Goal: Information Seeking & Learning: Find specific page/section

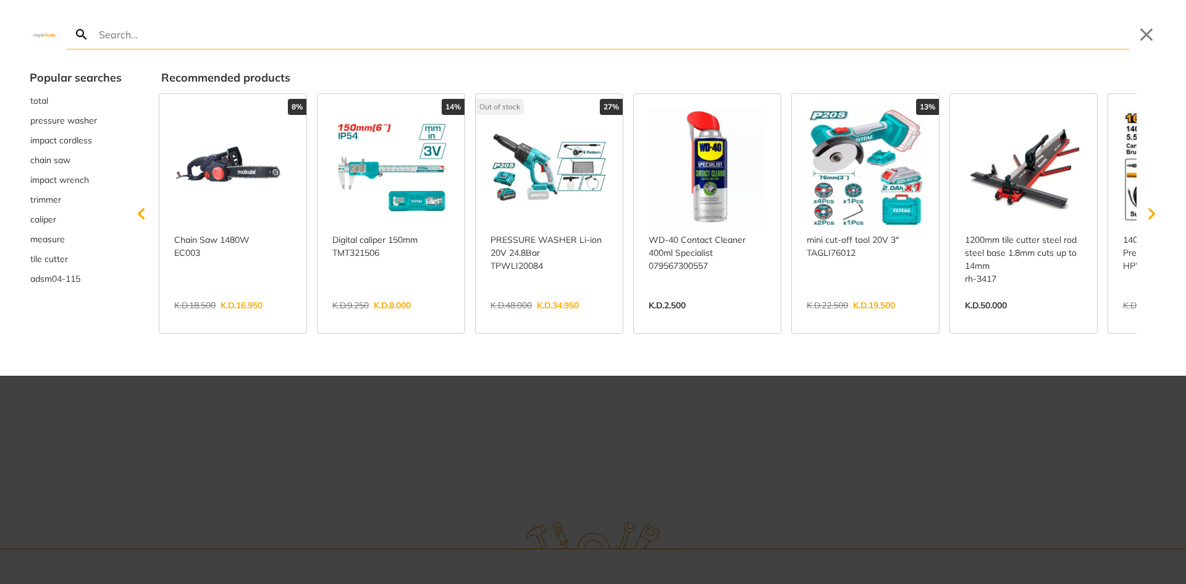
click at [124, 33] on input "Search" at bounding box center [612, 34] width 1033 height 29
paste input "HOLE-SAW DRILL BIT 20mm"
type input "HOLE-SAW DRILL BIT 20mm"
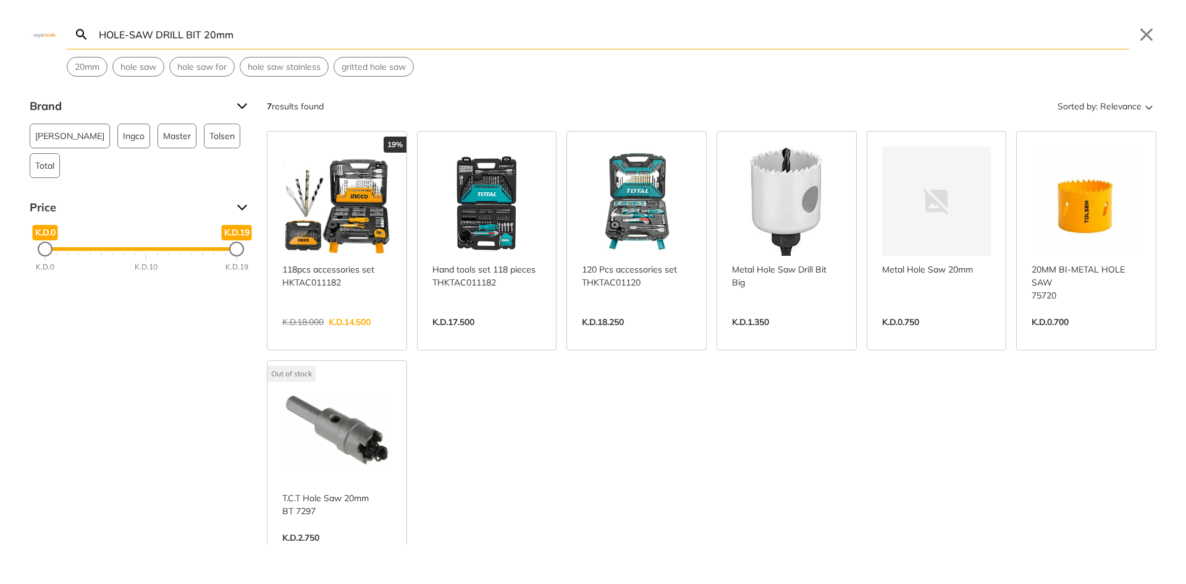
click at [406, 40] on input "HOLE-SAW DRILL BIT 20mm" at bounding box center [612, 34] width 1033 height 29
paste input "NYLON CONDENSER TUBE CLEANING BRUSH 5/8"
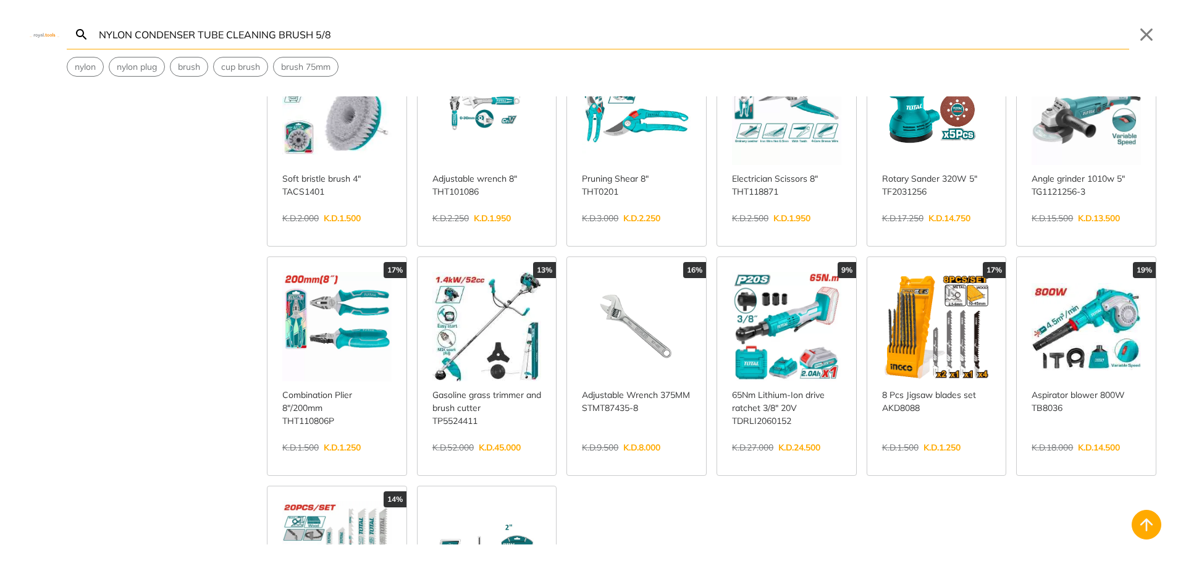
scroll to position [494, 0]
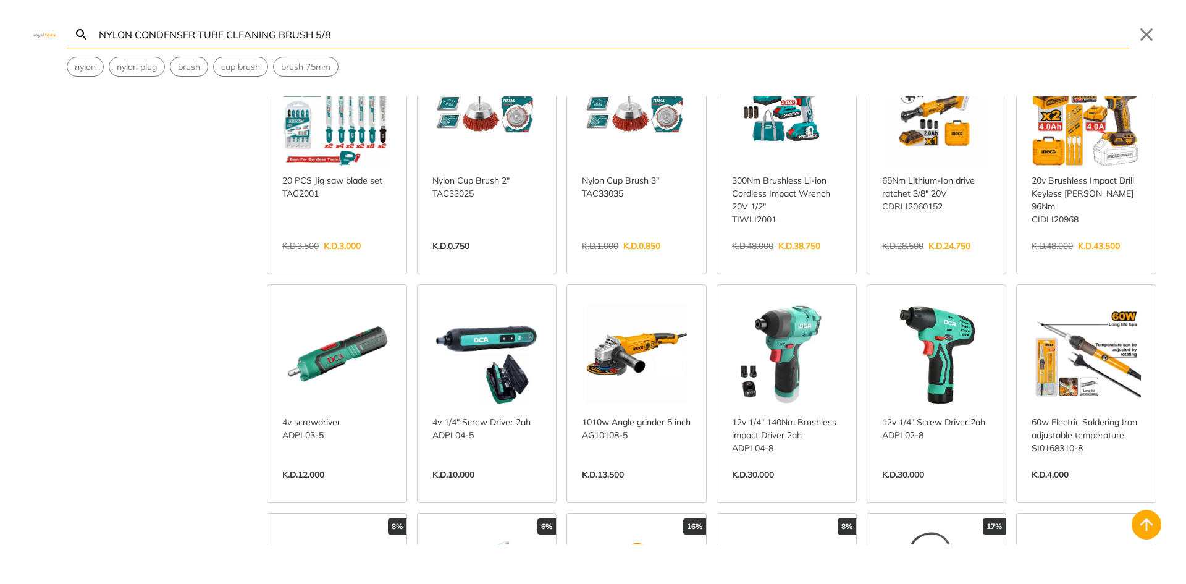
scroll to position [556, 0]
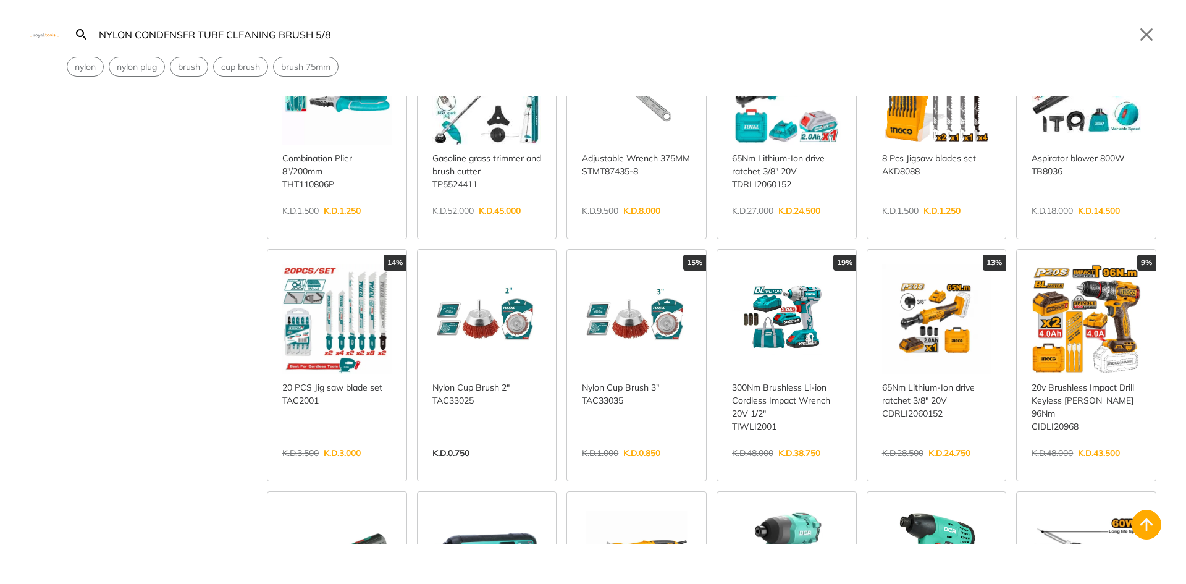
click at [342, 21] on input "NYLON CONDENSER TUBE CLEANING BRUSH 5/8" at bounding box center [612, 34] width 1033 height 29
paste input "STEEL FIBER CONDENSER TUBE BRSU"
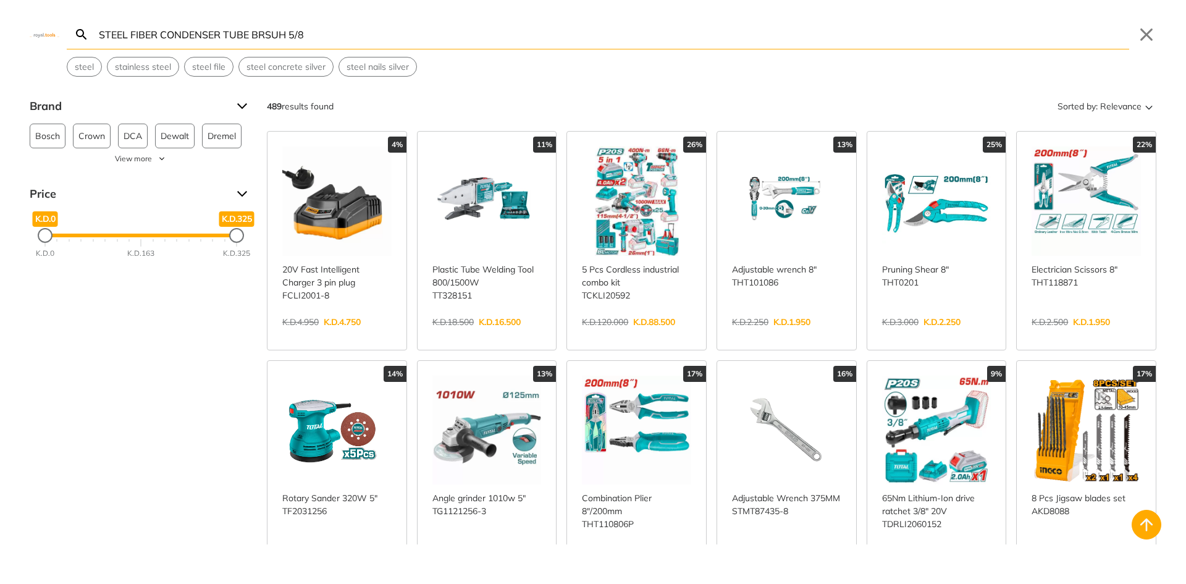
type input "STEEL FIBER CONDENSER TUBE BRSUH 5/8"
click at [519, 35] on input "STEEL FIBER CONDENSER TUBE BRSUH 5/8" at bounding box center [612, 34] width 1033 height 29
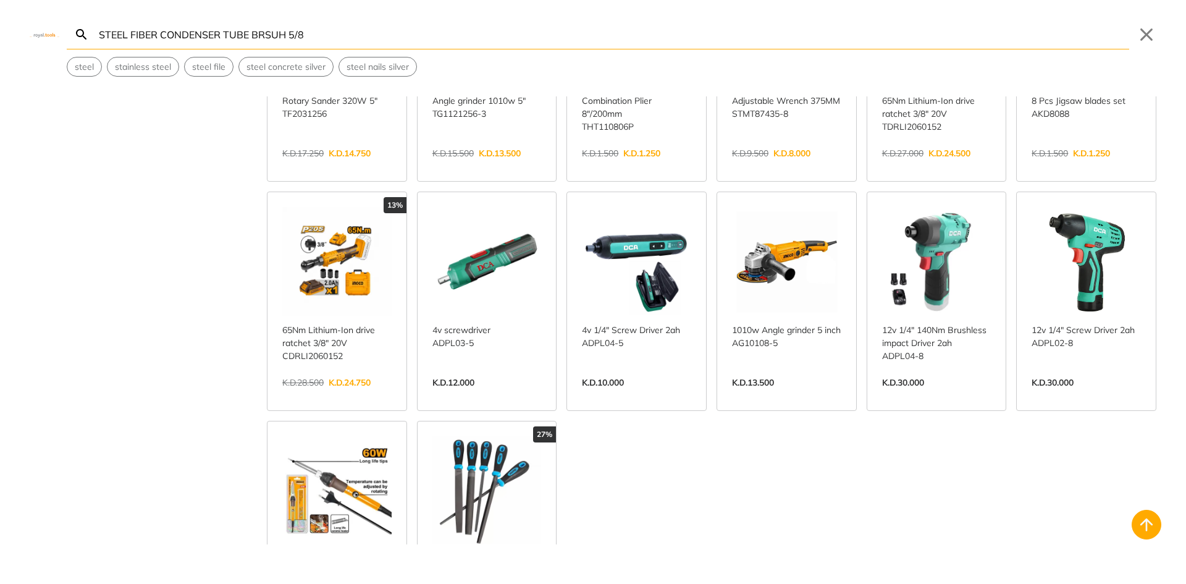
scroll to position [432, 0]
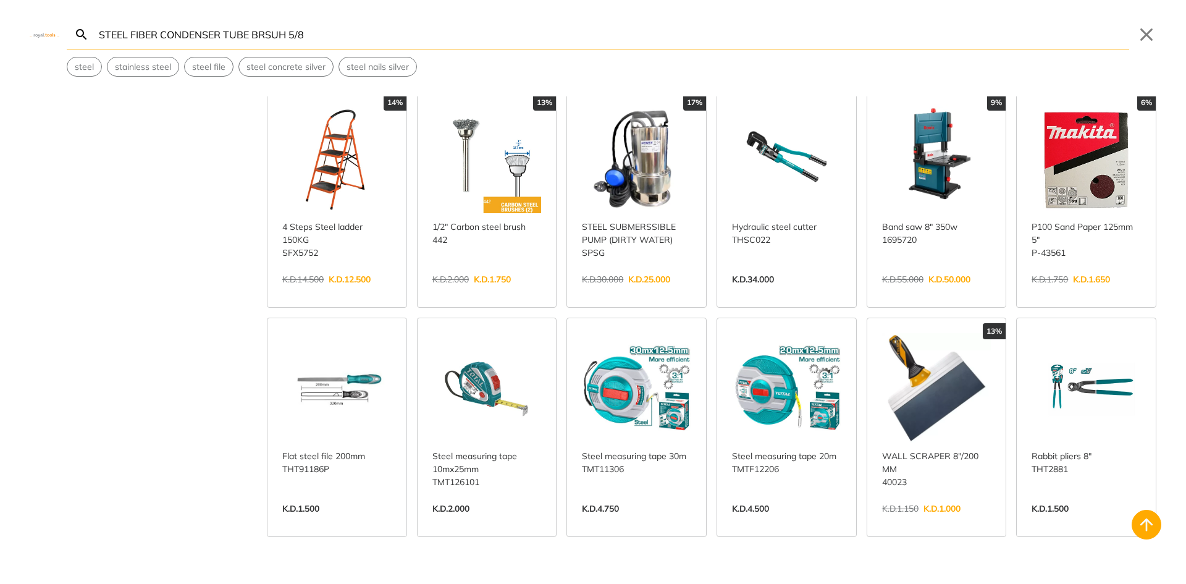
scroll to position [988, 0]
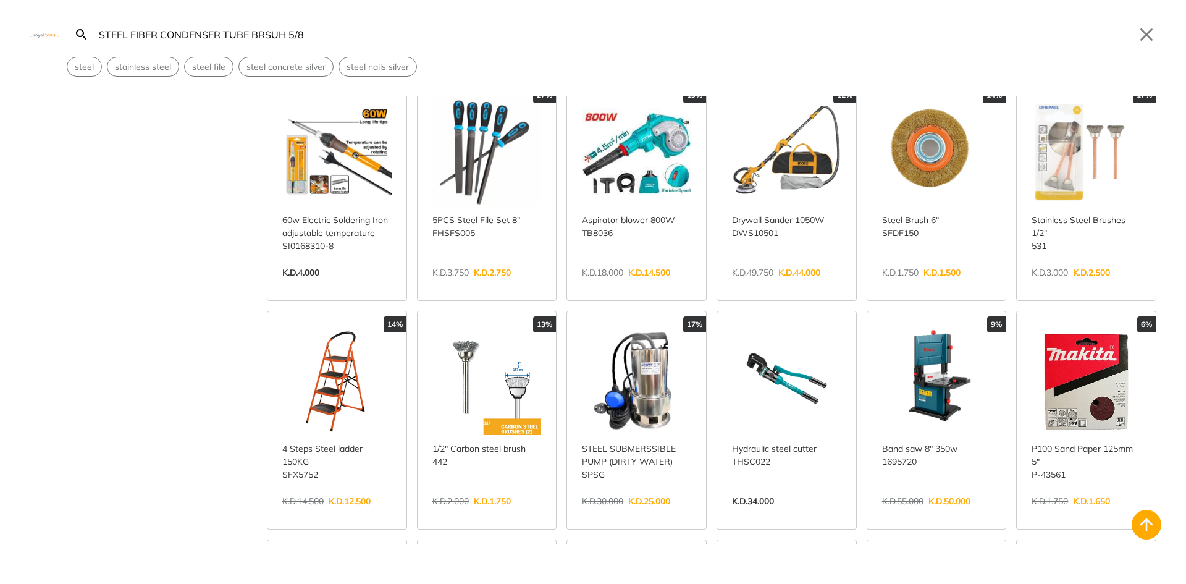
scroll to position [618, 0]
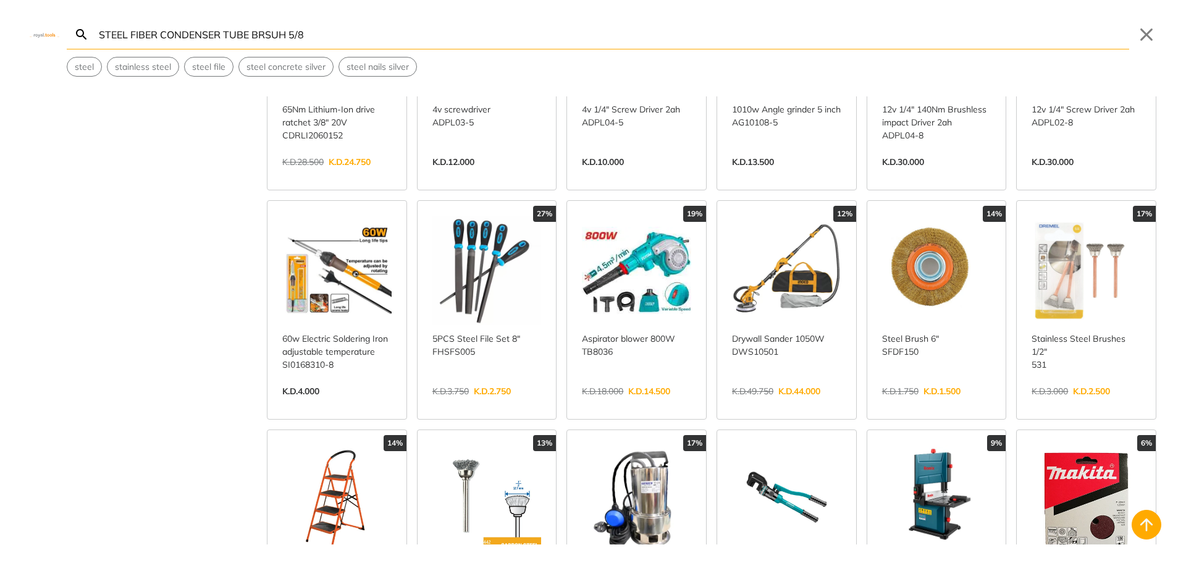
click at [44, 33] on img at bounding box center [45, 34] width 30 height 6
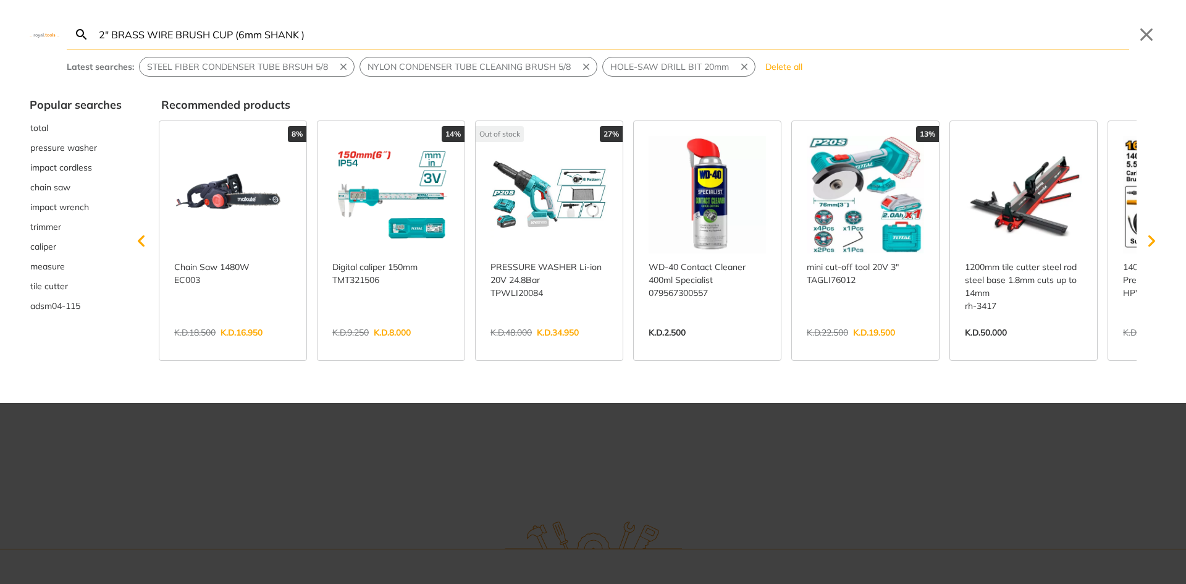
type input "2" BRASS WIRE BRUSH CUP (6mm SHANK )"
